Goal: Task Accomplishment & Management: Use online tool/utility

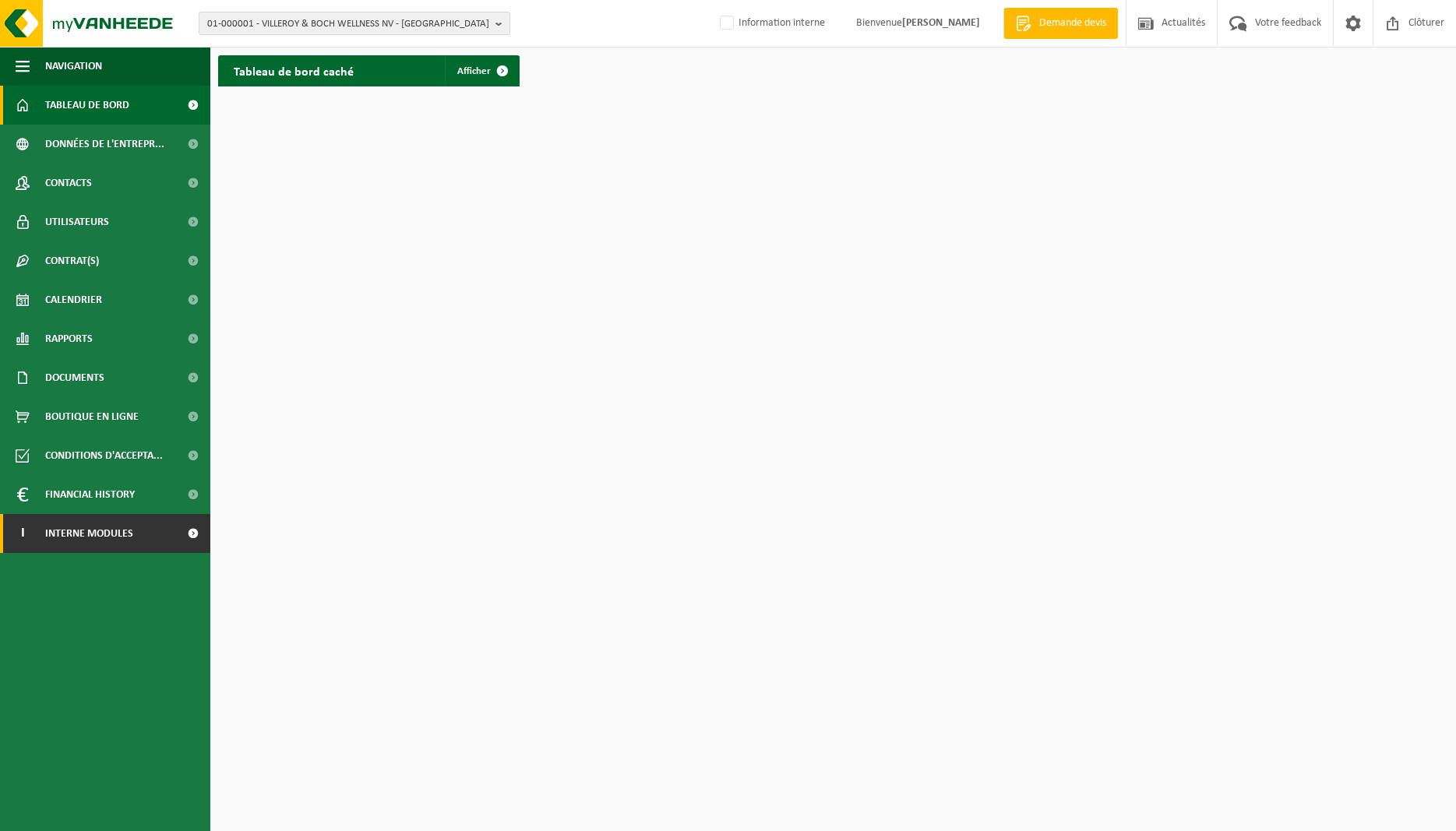
click at [95, 530] on span "Interne modules" at bounding box center [89, 533] width 88 height 39
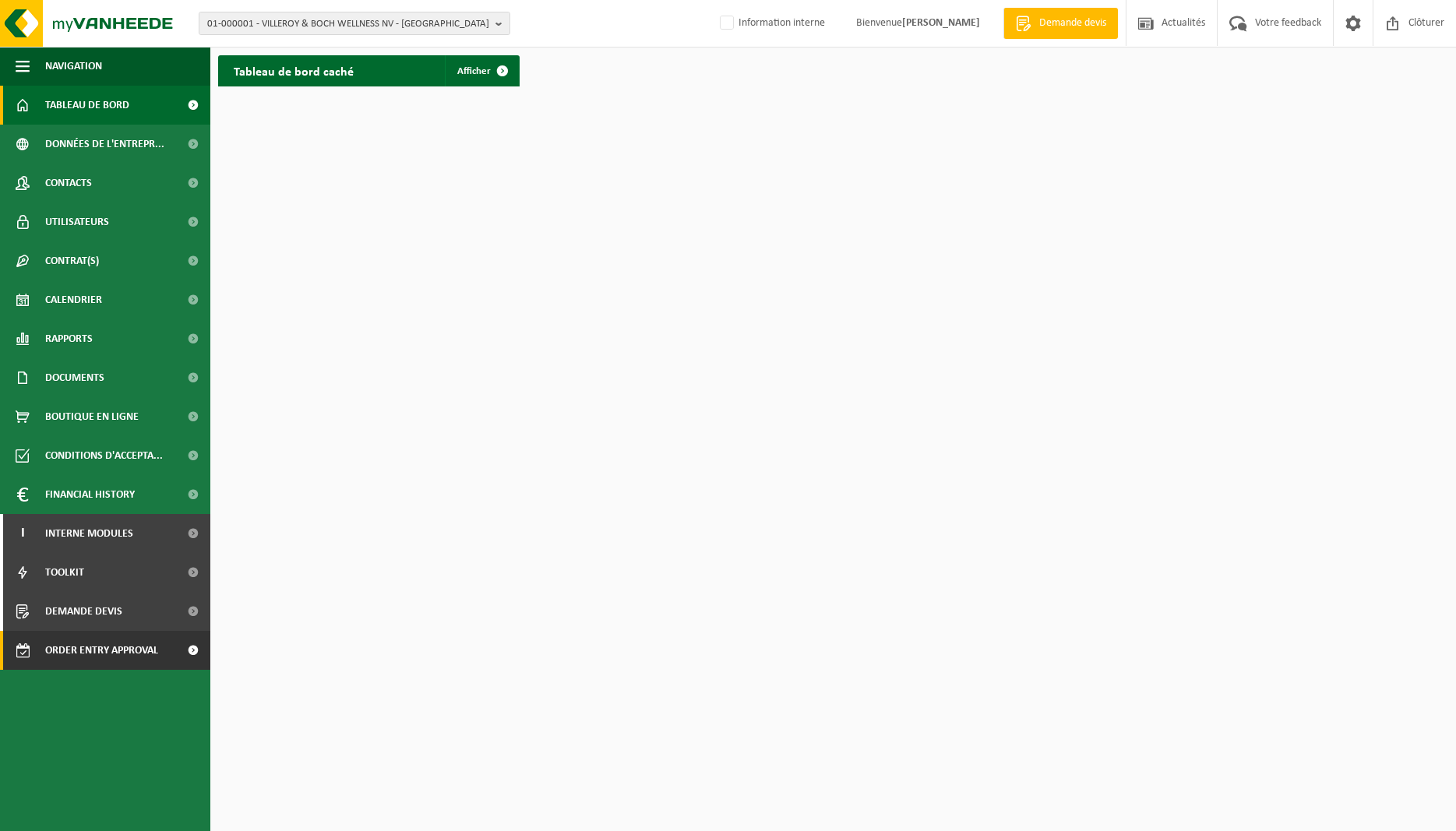
click at [142, 645] on span "Order entry approval" at bounding box center [102, 650] width 113 height 39
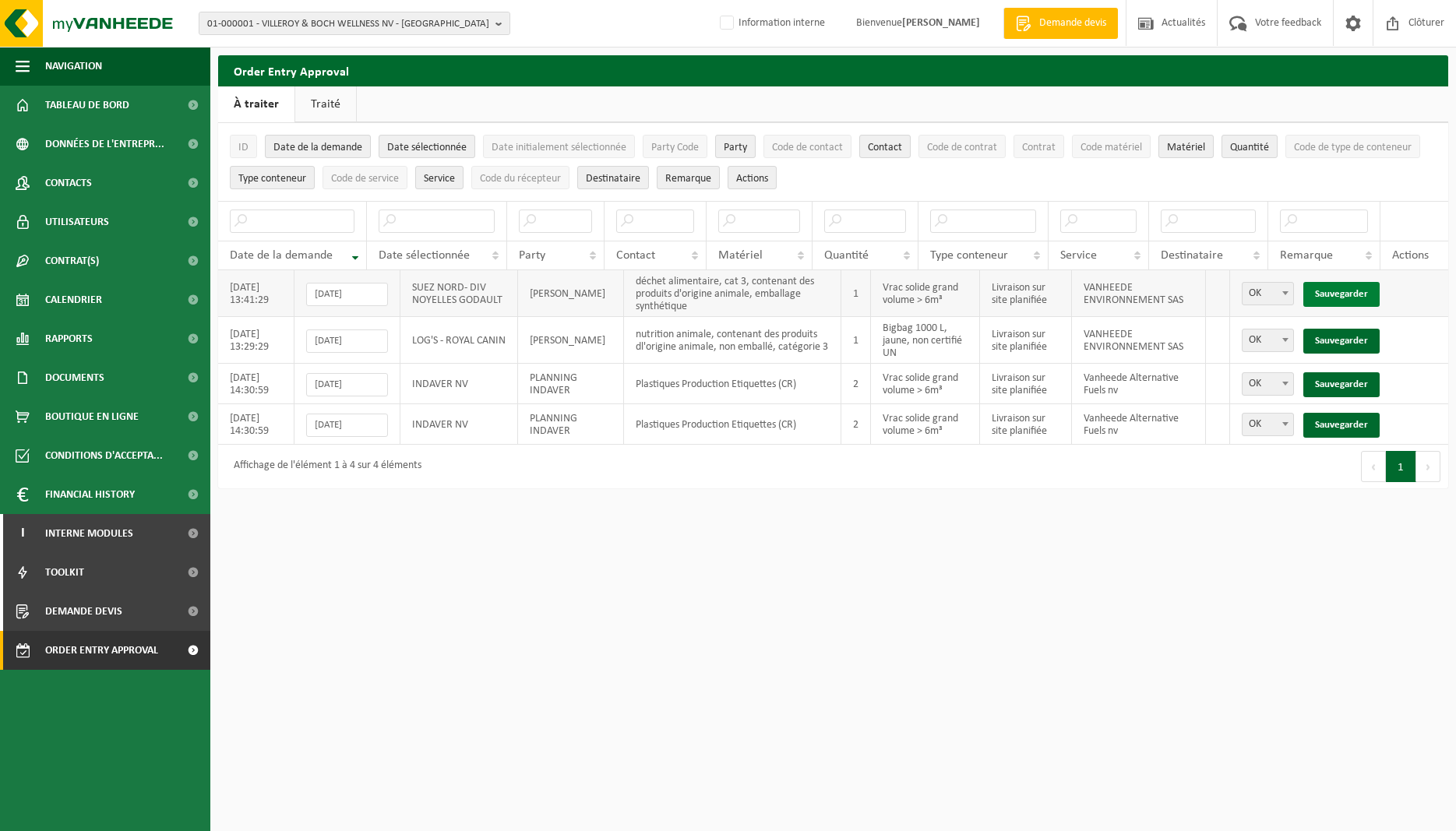
click at [1360, 291] on link "Sauvegarder" at bounding box center [1341, 294] width 76 height 24
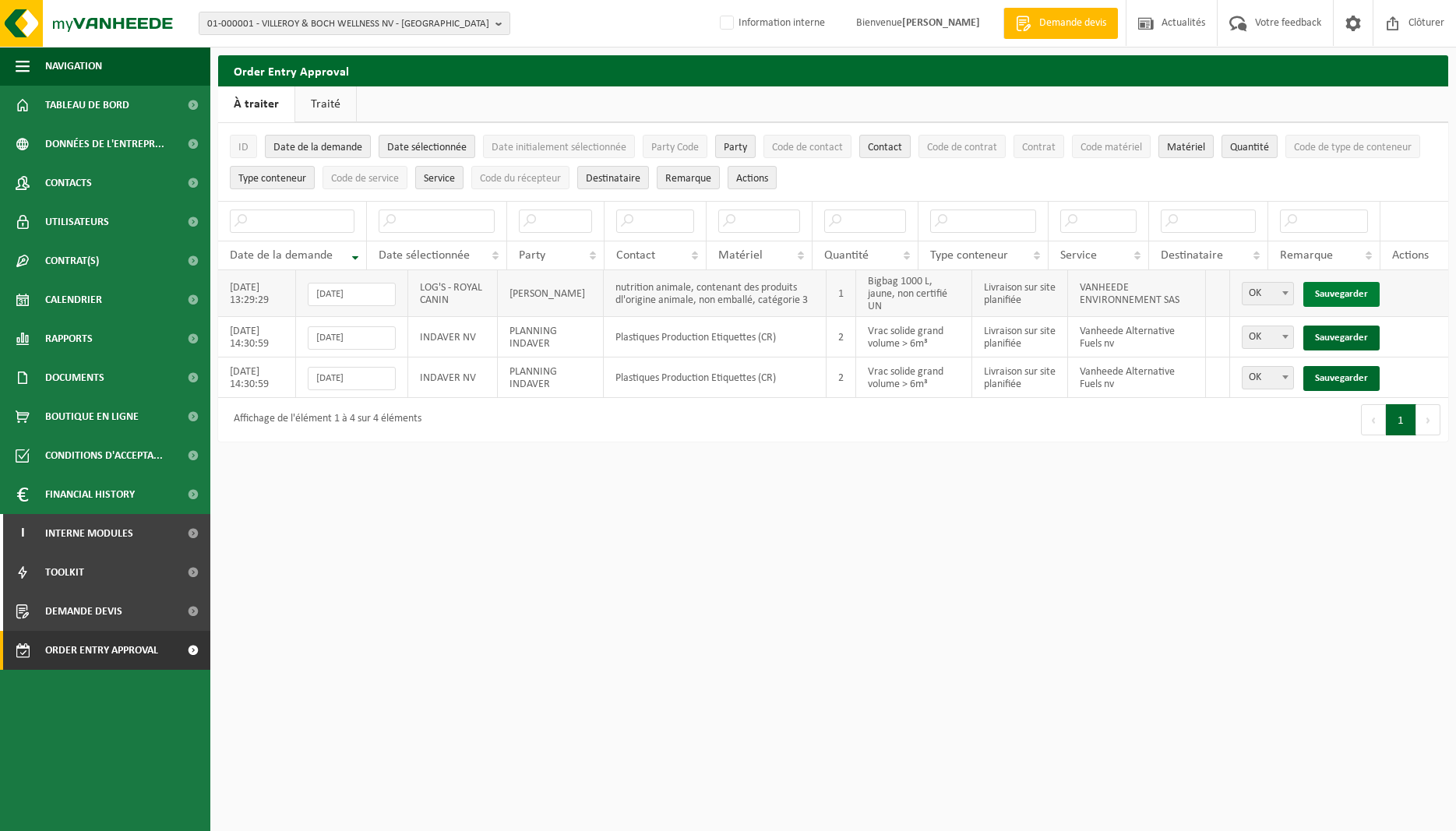
click at [1357, 293] on link "Sauvegarder" at bounding box center [1341, 294] width 76 height 24
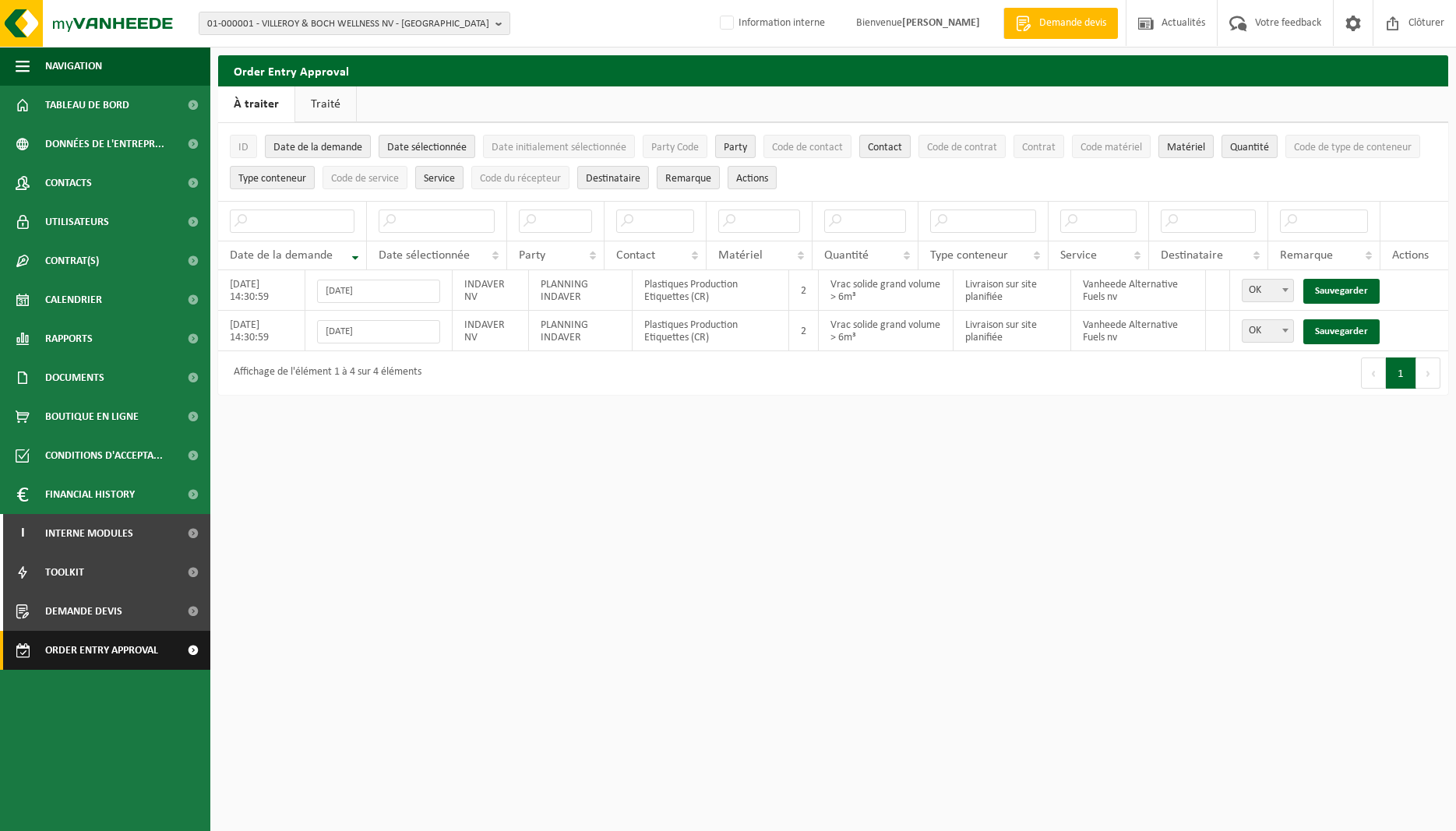
click at [114, 660] on span "Order entry approval" at bounding box center [102, 650] width 113 height 39
